Goal: Task Accomplishment & Management: Manage account settings

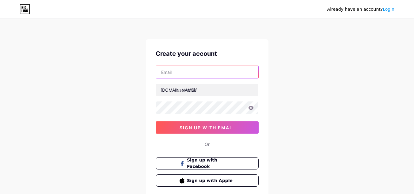
click at [231, 77] on input "text" at bounding box center [207, 72] width 102 height 12
type input "[EMAIL_ADDRESS][DOMAIN_NAME]"
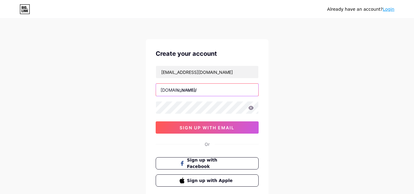
click at [213, 93] on input "text" at bounding box center [207, 90] width 102 height 12
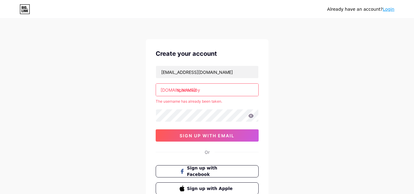
click at [189, 91] on input "spacecwby" at bounding box center [207, 90] width 102 height 12
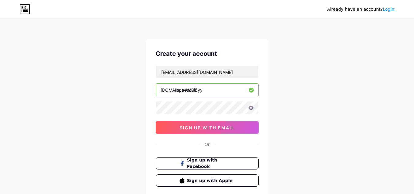
type input "spacecwbyy"
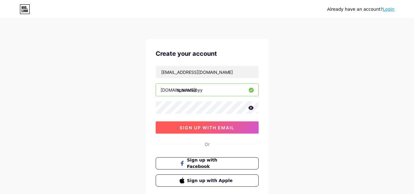
click at [213, 126] on span "sign up with email" at bounding box center [207, 127] width 55 height 5
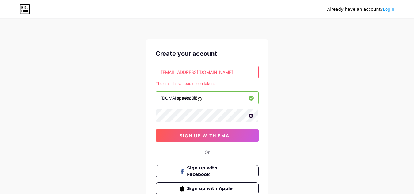
click at [176, 71] on input "[EMAIL_ADDRESS][DOMAIN_NAME]" at bounding box center [207, 72] width 102 height 12
click at [177, 72] on input "[EMAIL_ADDRESS][DOMAIN_NAME]" at bounding box center [207, 72] width 102 height 12
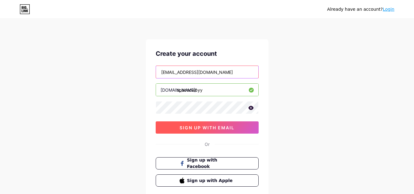
type input "[EMAIL_ADDRESS][DOMAIN_NAME]"
click at [208, 123] on button "sign up with email" at bounding box center [207, 127] width 103 height 12
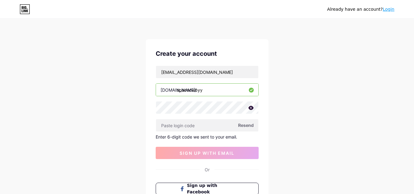
click at [249, 126] on span "Resend" at bounding box center [246, 125] width 16 height 6
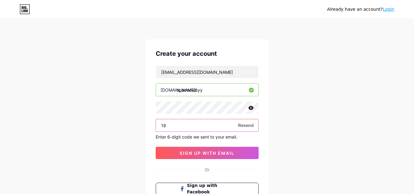
type input "1"
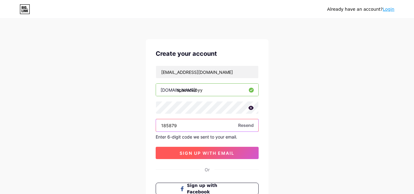
type input "185879"
click at [220, 152] on span "sign up with email" at bounding box center [207, 152] width 55 height 5
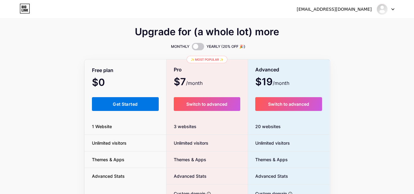
click at [147, 101] on button "Get Started" at bounding box center [125, 104] width 67 height 14
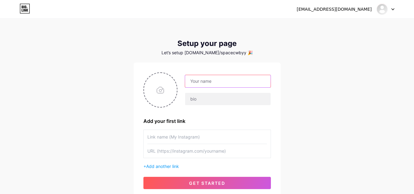
click at [227, 86] on input "text" at bounding box center [227, 81] width 85 height 12
type input "space.cwby"
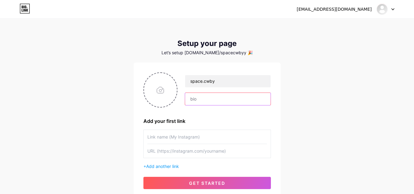
click at [219, 93] on input "text" at bounding box center [227, 99] width 85 height 12
click at [184, 134] on input "text" at bounding box center [207, 137] width 120 height 14
type input "Q"
type input "w"
type input "[PERSON_NAME] GST"
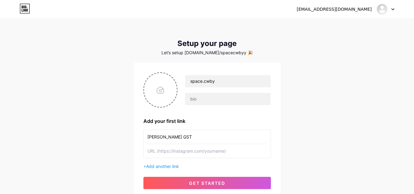
click at [181, 147] on input "text" at bounding box center [207, 151] width 120 height 14
click at [195, 152] on input "text" at bounding box center [207, 151] width 120 height 14
paste input "[URL][DOMAIN_NAME]"
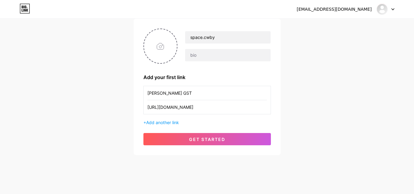
scroll to position [44, 0]
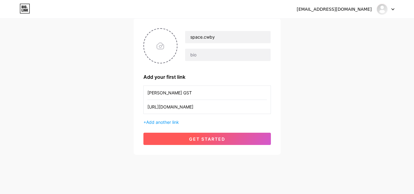
type input "[URL][DOMAIN_NAME]"
click at [255, 136] on button "get started" at bounding box center [207, 139] width 128 height 12
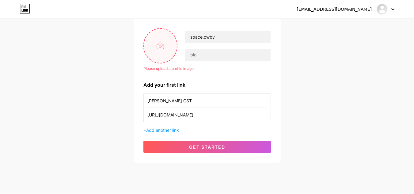
click at [160, 55] on input "file" at bounding box center [160, 46] width 33 height 34
type input "C:\fakepath\bc169c73-6bd4-45f1-bfd7-bb7d03106499.jpg"
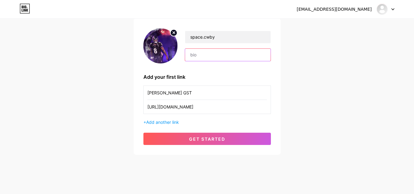
click at [226, 52] on input "text" at bounding box center [227, 55] width 85 height 12
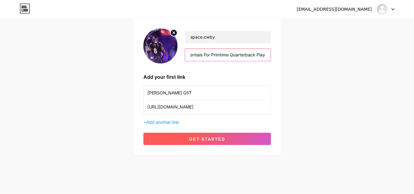
type input "Essentials For Primtime Quarterback Play"
click at [236, 139] on button "get started" at bounding box center [207, 139] width 128 height 12
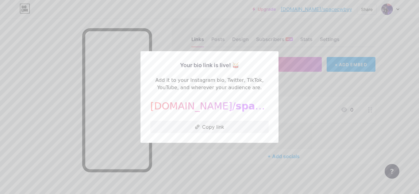
click at [332, 81] on div at bounding box center [209, 97] width 419 height 194
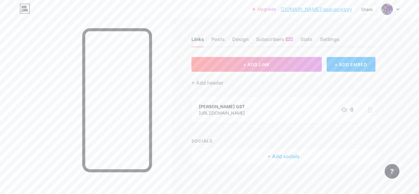
click at [396, 11] on div at bounding box center [390, 9] width 18 height 11
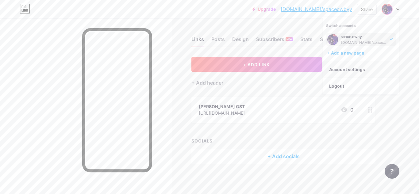
click at [352, 73] on link "Account settings" at bounding box center [361, 69] width 76 height 17
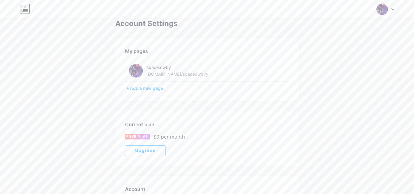
scroll to position [9, 0]
click at [382, 11] on img at bounding box center [382, 9] width 12 height 12
click at [344, 35] on div "space.cwby" at bounding box center [359, 36] width 47 height 5
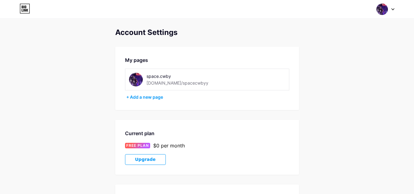
click at [136, 83] on img at bounding box center [136, 80] width 14 height 14
click at [391, 10] on div at bounding box center [386, 9] width 18 height 11
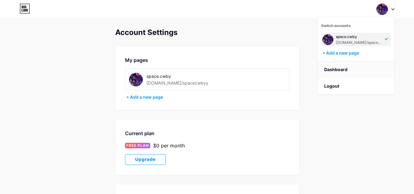
click at [338, 67] on link "Dashboard" at bounding box center [356, 69] width 76 height 17
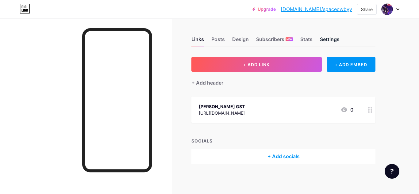
click at [329, 39] on div "Settings" at bounding box center [330, 41] width 20 height 11
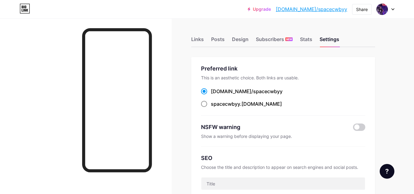
click at [206, 105] on span at bounding box center [204, 104] width 6 height 6
click at [211, 108] on input "spacecwbyy .bio.link" at bounding box center [213, 110] width 4 height 4
radio input "true"
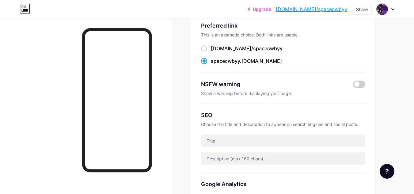
scroll to position [43, 0]
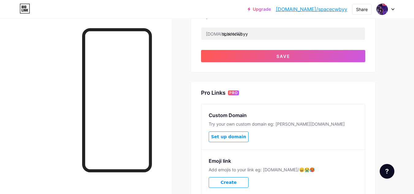
click at [290, 90] on div "Pro Links PRO" at bounding box center [283, 92] width 164 height 7
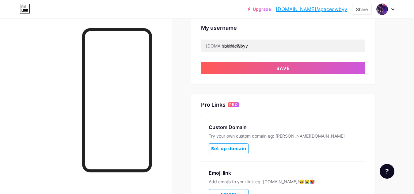
scroll to position [230, 0]
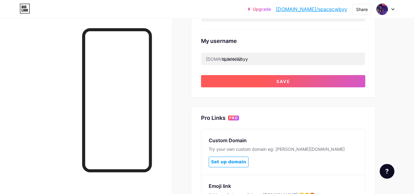
click at [303, 82] on button "Save" at bounding box center [283, 81] width 164 height 12
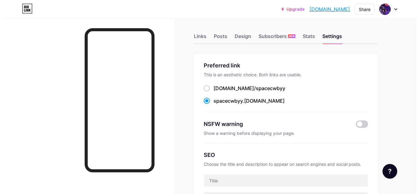
scroll to position [0, 0]
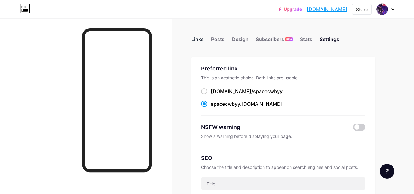
click at [197, 40] on div "Links" at bounding box center [197, 41] width 13 height 11
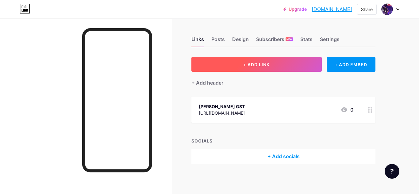
click at [282, 64] on button "+ ADD LINK" at bounding box center [256, 64] width 130 height 15
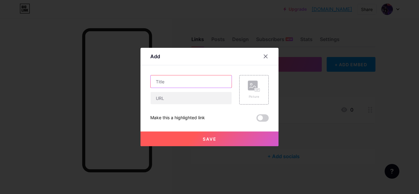
click at [202, 81] on input "text" at bounding box center [190, 81] width 81 height 12
type input "Nike football Towel"
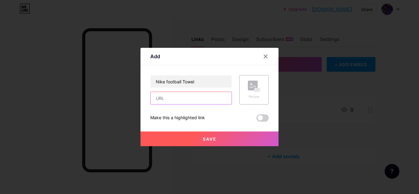
click at [195, 93] on input "text" at bounding box center [190, 98] width 81 height 12
paste input "https://mavely.app.link/e/R6z3Y4JPSVb"
type input "https://mavely.app.link/e/R6z3Y4JPSVb"
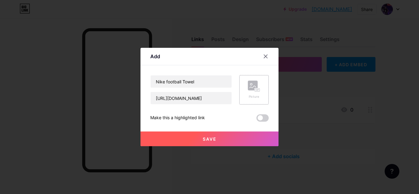
click at [248, 92] on div "Picture" at bounding box center [254, 90] width 12 height 18
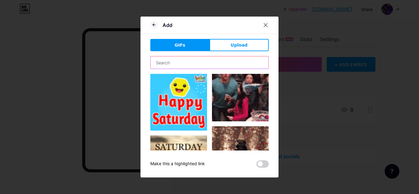
click at [230, 59] on input "text" at bounding box center [209, 62] width 118 height 12
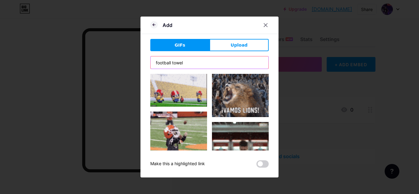
type input "football towel"
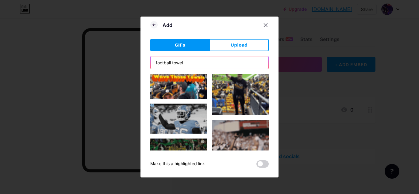
scroll to position [551, 0]
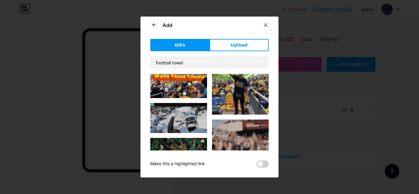
click at [188, 103] on img at bounding box center [178, 118] width 57 height 30
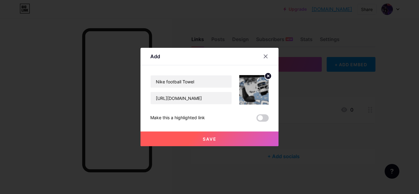
click at [212, 134] on button "Save" at bounding box center [209, 138] width 138 height 15
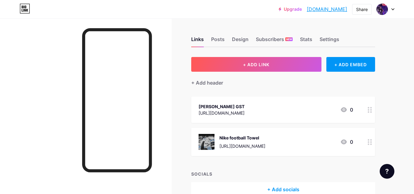
click at [269, 102] on div "Wilson GST https://mavely.app.link/e/0cJniMXOSVb 0" at bounding box center [283, 110] width 184 height 26
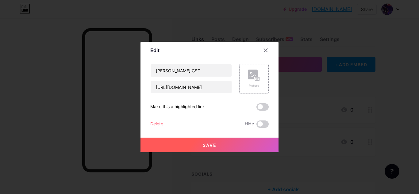
click at [258, 82] on div "Picture" at bounding box center [253, 78] width 29 height 29
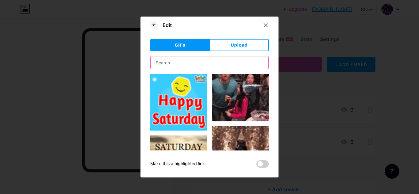
click at [203, 61] on input "text" at bounding box center [209, 62] width 118 height 12
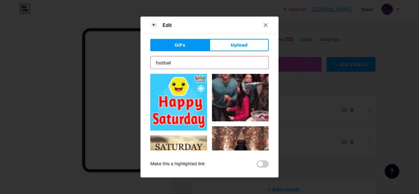
type input "football"
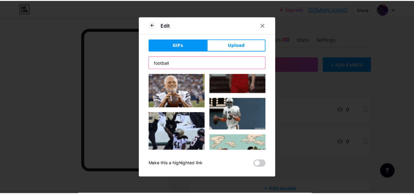
scroll to position [99, 0]
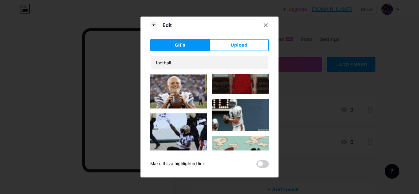
click at [244, 102] on img at bounding box center [240, 115] width 57 height 32
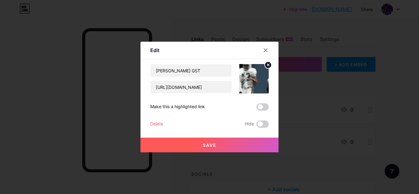
click at [244, 144] on button "Save" at bounding box center [209, 145] width 138 height 15
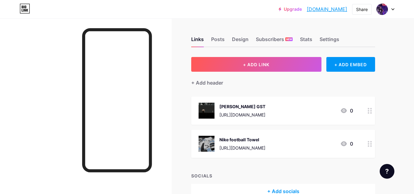
click at [265, 103] on div "[PERSON_NAME] GST" at bounding box center [242, 106] width 46 height 6
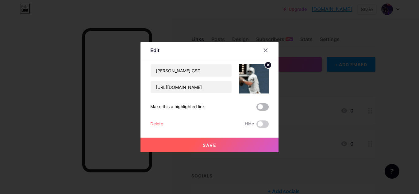
click at [261, 109] on span at bounding box center [262, 106] width 12 height 7
click at [256, 109] on input "checkbox" at bounding box center [256, 109] width 0 height 0
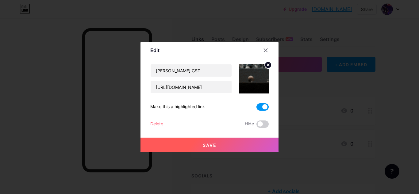
click at [276, 146] on button "Save" at bounding box center [209, 145] width 138 height 15
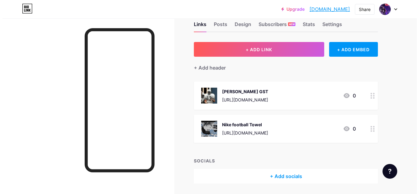
scroll to position [15, 0]
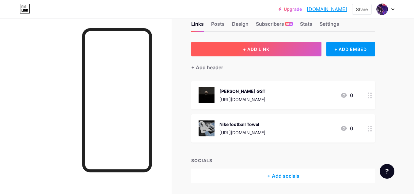
click at [300, 50] on button "+ ADD LINK" at bounding box center [256, 49] width 130 height 15
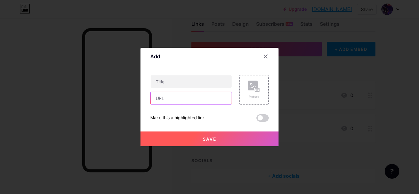
click at [173, 98] on input "text" at bounding box center [190, 98] width 81 height 12
paste input "https://mavely.app.link/e/m0PvWlDQSVb"
type input "https://mavely.app.link/e/m0PvWlDQSVb"
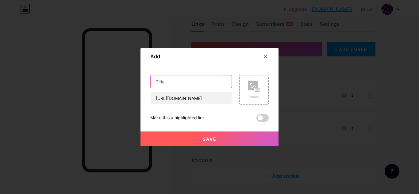
click at [178, 81] on input "text" at bounding box center [190, 81] width 81 height 12
paste input "Under Armour Spotlight Suede"
type input "Under Armour Spotlight Suede"
click at [260, 93] on div "Picture" at bounding box center [253, 89] width 29 height 29
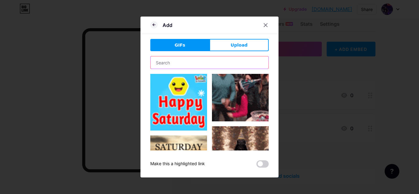
click at [210, 59] on input "text" at bounding box center [209, 62] width 118 height 12
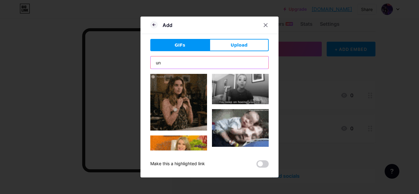
type input "u"
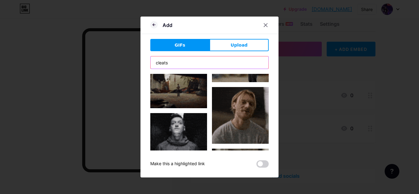
scroll to position [306, 0]
click at [153, 65] on input "cleats" at bounding box center [209, 62] width 118 height 12
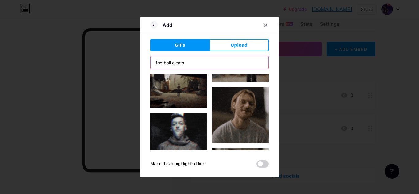
type input "football cleats"
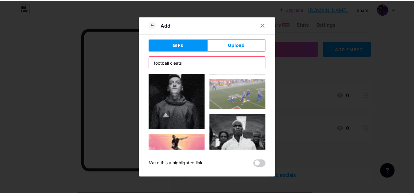
scroll to position [307, 0]
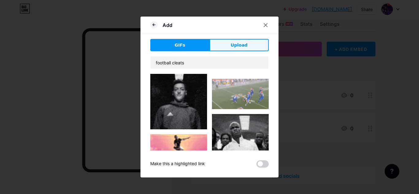
click at [236, 48] on span "Upload" at bounding box center [238, 45] width 17 height 6
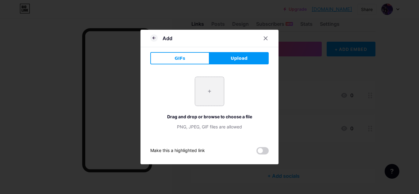
click at [201, 93] on input "file" at bounding box center [209, 91] width 29 height 29
type input "C:\fakepath\25UARASPTLGHTSDBLCLT_Grey.webp"
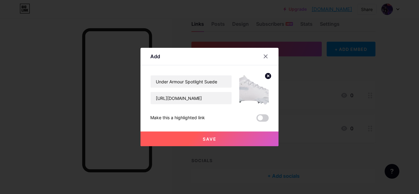
click at [233, 138] on button "Save" at bounding box center [209, 138] width 138 height 15
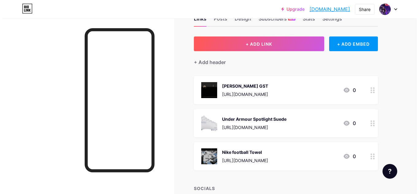
scroll to position [20, 0]
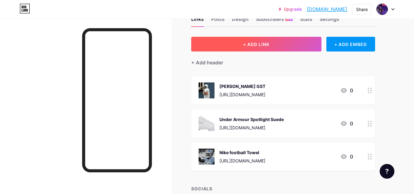
click at [273, 44] on button "+ ADD LINK" at bounding box center [256, 44] width 130 height 15
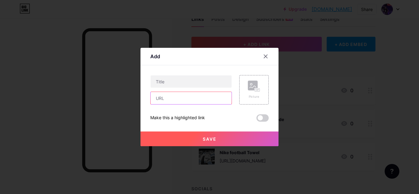
click at [192, 95] on input "text" at bounding box center [190, 98] width 81 height 12
paste input "https://mavely.app.link/e/vpMpbjYQSVb"
type input "https://mavely.app.link/e/vpMpbjYQSVb"
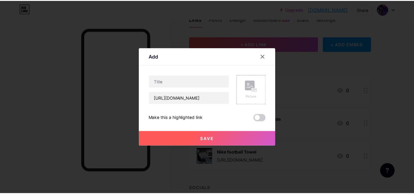
scroll to position [0, 0]
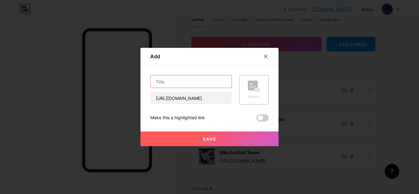
click at [186, 85] on input "text" at bounding box center [190, 81] width 81 height 12
paste input "Speedflex"
type input "Speedflex"
click at [256, 91] on rect at bounding box center [257, 90] width 5 height 3
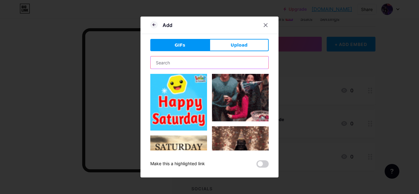
click at [206, 64] on input "text" at bounding box center [209, 62] width 118 height 12
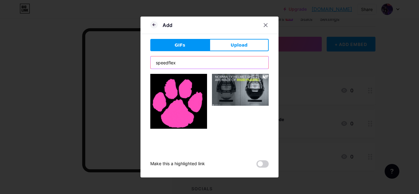
type input "speedflex"
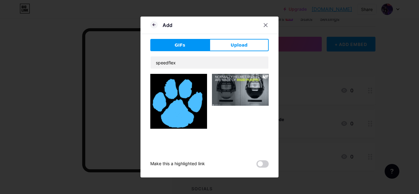
click at [252, 88] on img at bounding box center [240, 90] width 57 height 32
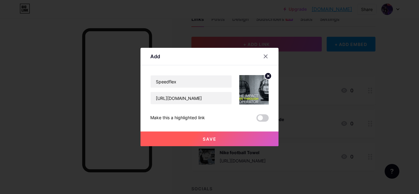
click at [238, 134] on button "Save" at bounding box center [209, 138] width 138 height 15
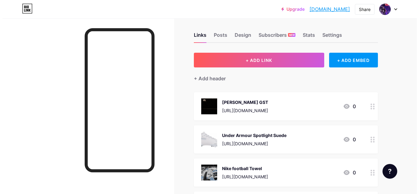
scroll to position [4, 0]
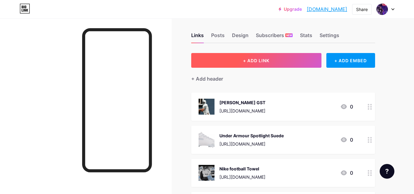
click at [293, 66] on button "+ ADD LINK" at bounding box center [256, 60] width 130 height 15
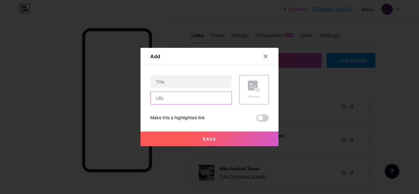
click at [213, 96] on input "text" at bounding box center [190, 98] width 81 height 12
paste input "https://mavely.app.link/e/FadrErpRSVb"
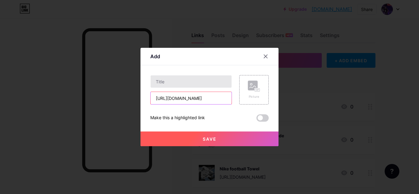
type input "https://mavely.app.link/e/FadrErpRSVb"
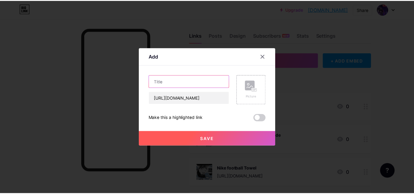
scroll to position [0, 0]
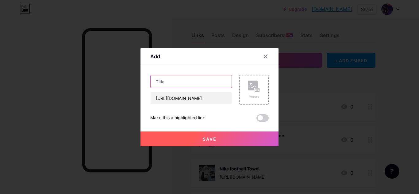
click at [199, 81] on input "text" at bounding box center [190, 81] width 81 height 12
type input "QB Net"
click at [262, 85] on div "Picture" at bounding box center [253, 89] width 29 height 29
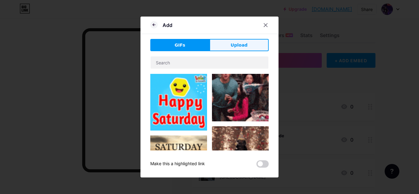
click at [246, 50] on button "Upload" at bounding box center [238, 45] width 59 height 12
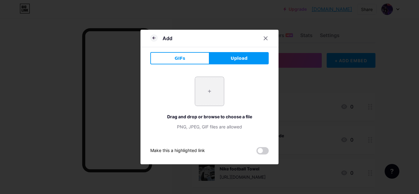
click at [205, 94] on input "file" at bounding box center [209, 91] width 29 height 29
type input "C:\fakepath\QKS-QB01_NOCOLOR_MODBCK.webp"
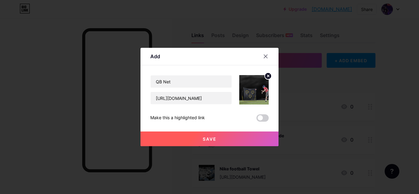
click at [226, 135] on button "Save" at bounding box center [209, 138] width 138 height 15
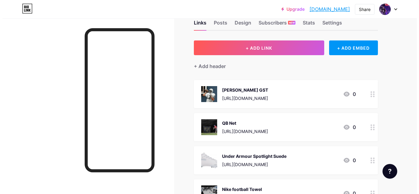
scroll to position [16, 0]
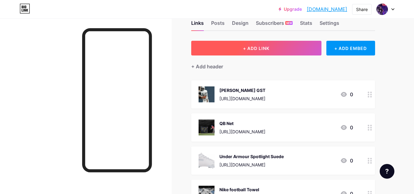
click at [291, 47] on button "+ ADD LINK" at bounding box center [256, 48] width 130 height 15
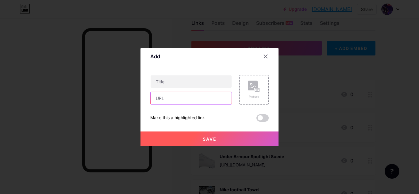
click at [194, 99] on input "text" at bounding box center [190, 98] width 81 height 12
paste input "https://mavely.app.link/e/IB4w4nBRSVb"
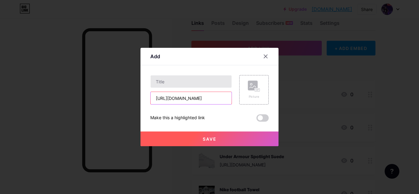
type input "https://mavely.app.link/e/IB4w4nBRSVb"
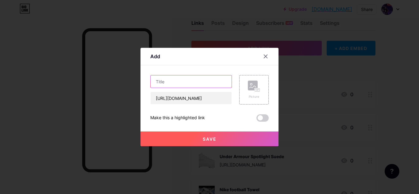
scroll to position [0, 0]
click at [206, 84] on input "text" at bounding box center [190, 81] width 81 height 12
type input "Massage Gun"
click at [255, 86] on rect at bounding box center [253, 86] width 10 height 10
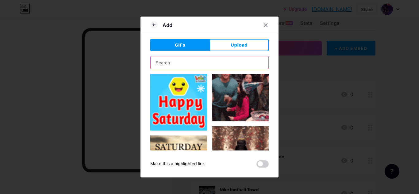
click at [218, 61] on input "text" at bounding box center [209, 62] width 118 height 12
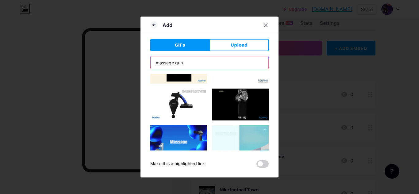
scroll to position [99, 0]
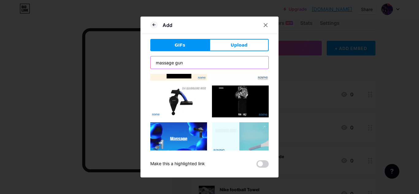
type input "massage gun"
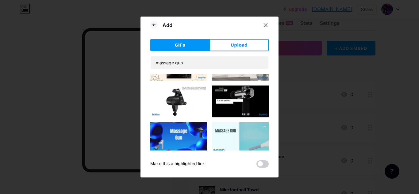
click at [238, 94] on img at bounding box center [240, 102] width 57 height 32
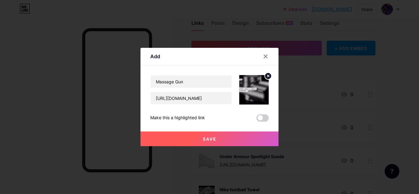
click at [243, 134] on button "Save" at bounding box center [209, 138] width 138 height 15
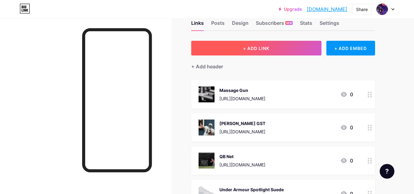
click at [272, 53] on button "+ ADD LINK" at bounding box center [256, 48] width 130 height 15
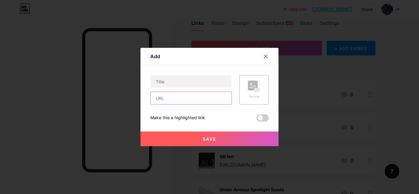
click at [183, 95] on input "text" at bounding box center [190, 98] width 81 height 12
paste input "https://mavely.app.link/e/sPIYHjTRSVb"
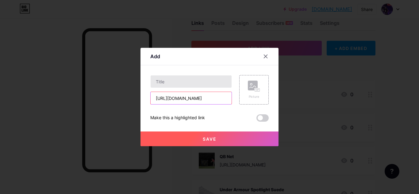
type input "https://mavely.app.link/e/sPIYHjTRSVb"
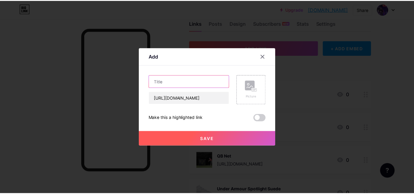
scroll to position [0, 0]
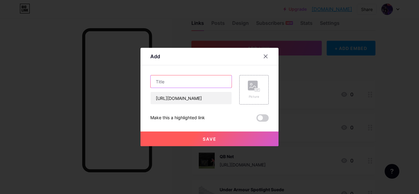
click at [197, 84] on input "text" at bounding box center [190, 81] width 81 height 12
type input "Ipad for Film"
click at [264, 87] on div "Picture" at bounding box center [253, 89] width 29 height 29
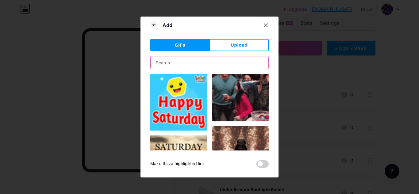
click at [234, 63] on input "text" at bounding box center [209, 62] width 118 height 12
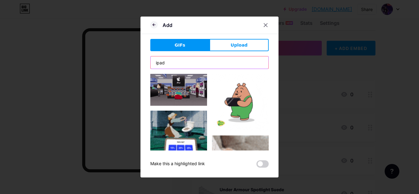
type input "ipad"
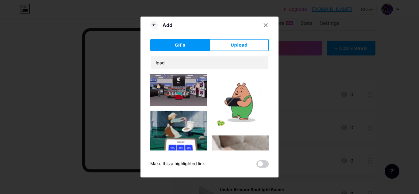
click at [182, 81] on img at bounding box center [178, 90] width 57 height 32
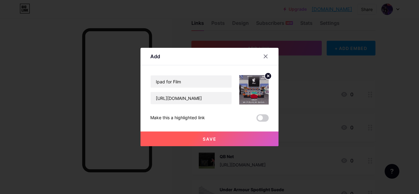
click at [246, 141] on button "Save" at bounding box center [209, 138] width 138 height 15
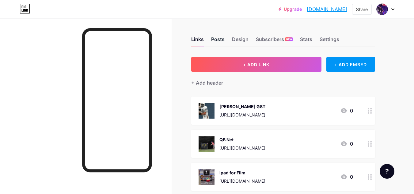
click at [223, 39] on div "Posts" at bounding box center [217, 41] width 13 height 11
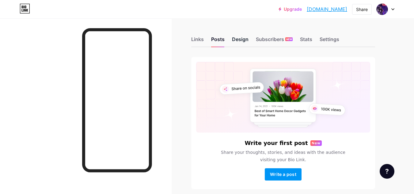
click at [235, 38] on div "Design" at bounding box center [240, 41] width 17 height 11
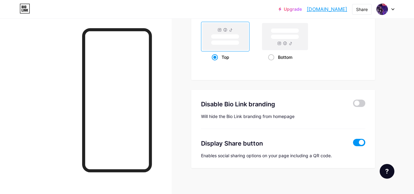
scroll to position [842, 0]
click at [359, 104] on span at bounding box center [359, 103] width 12 height 7
click at [353, 105] on input "checkbox" at bounding box center [353, 105] width 0 height 0
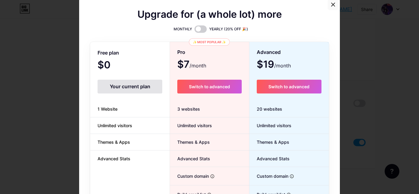
click at [331, 6] on icon at bounding box center [332, 4] width 3 height 3
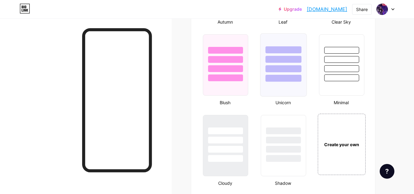
scroll to position [633, 0]
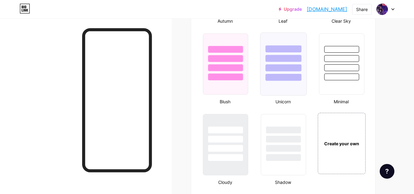
click at [287, 65] on div at bounding box center [284, 67] width 36 height 7
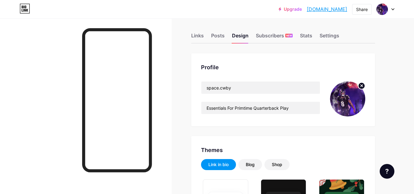
scroll to position [0, 0]
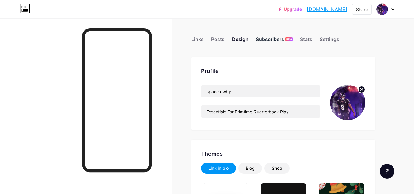
click at [262, 38] on div "Subscribers NEW" at bounding box center [274, 41] width 37 height 11
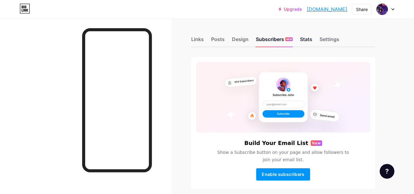
click at [310, 39] on div "Stats" at bounding box center [306, 41] width 12 height 11
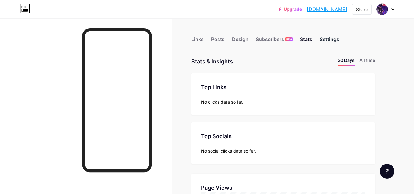
click at [334, 43] on div "Settings" at bounding box center [330, 41] width 20 height 11
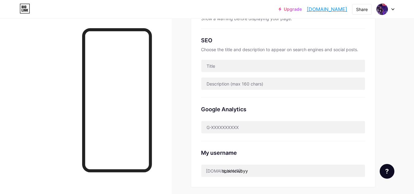
scroll to position [117, 0]
click at [370, 10] on div "Share" at bounding box center [362, 9] width 20 height 11
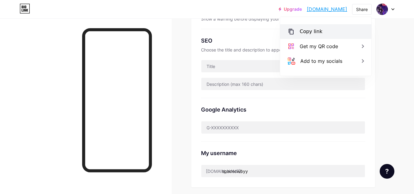
click at [340, 26] on div "Copy link" at bounding box center [325, 31] width 91 height 15
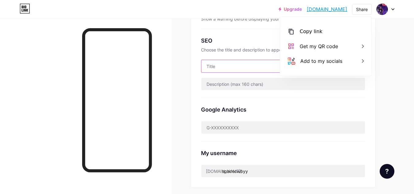
click at [230, 67] on input "text" at bounding box center [283, 66] width 164 height 12
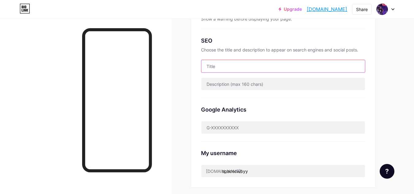
paste input "Quarterback Gear Essentials for Prime Performance | space.cwby"
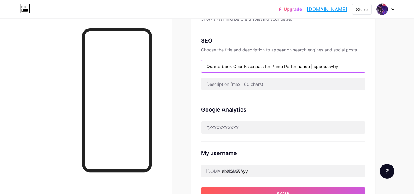
type input "Quarterback Gear Essentials for Prime Performance | space.cwby"
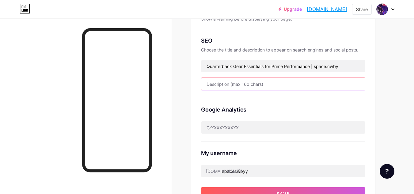
click at [248, 87] on input "text" at bounding box center [283, 84] width 164 height 12
paste input "Explore the must-have gear for elite quarterback play—from Wilson GSTs and quar…"
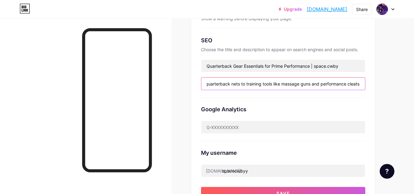
scroll to position [0, 0]
click at [345, 81] on input "Explore the must-have gear for elite quarterback play—from Wilson GSTs and quar…" at bounding box center [283, 84] width 164 height 12
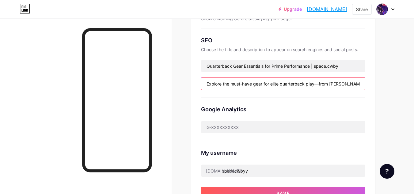
paste input "Shop quarterback essentials—Wilson GSTs, QB nets, cleats & training tools. Gear…"
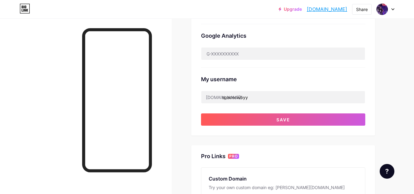
scroll to position [192, 0]
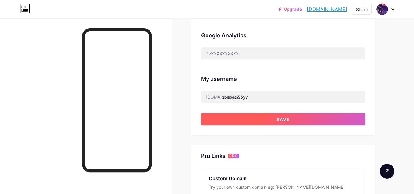
type input "Shop quarterback essentials—Wilson GSTs, QB nets, cleats & training tools. Gear…"
click at [351, 120] on button "Save" at bounding box center [283, 119] width 164 height 12
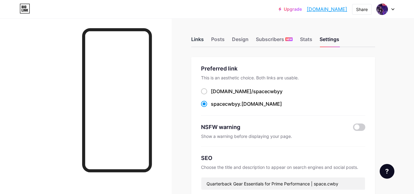
click at [203, 38] on div "Links" at bounding box center [197, 41] width 13 height 11
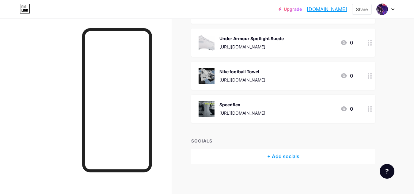
scroll to position [31, 0]
